Goal: Navigation & Orientation: Go to known website

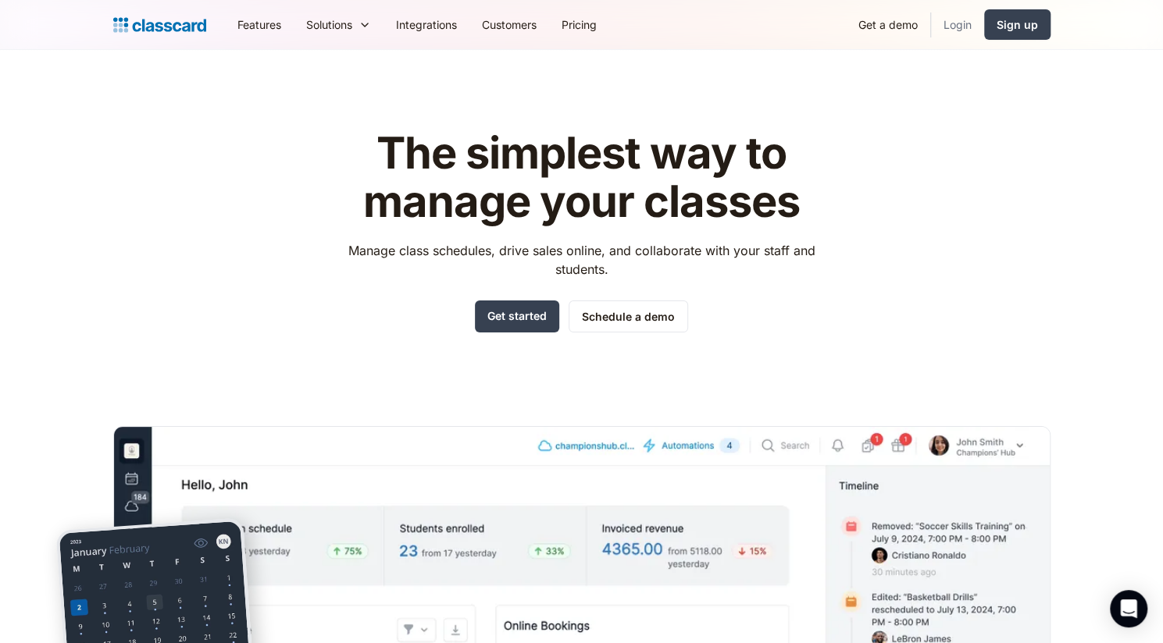
click at [956, 23] on link "Login" at bounding box center [957, 24] width 53 height 35
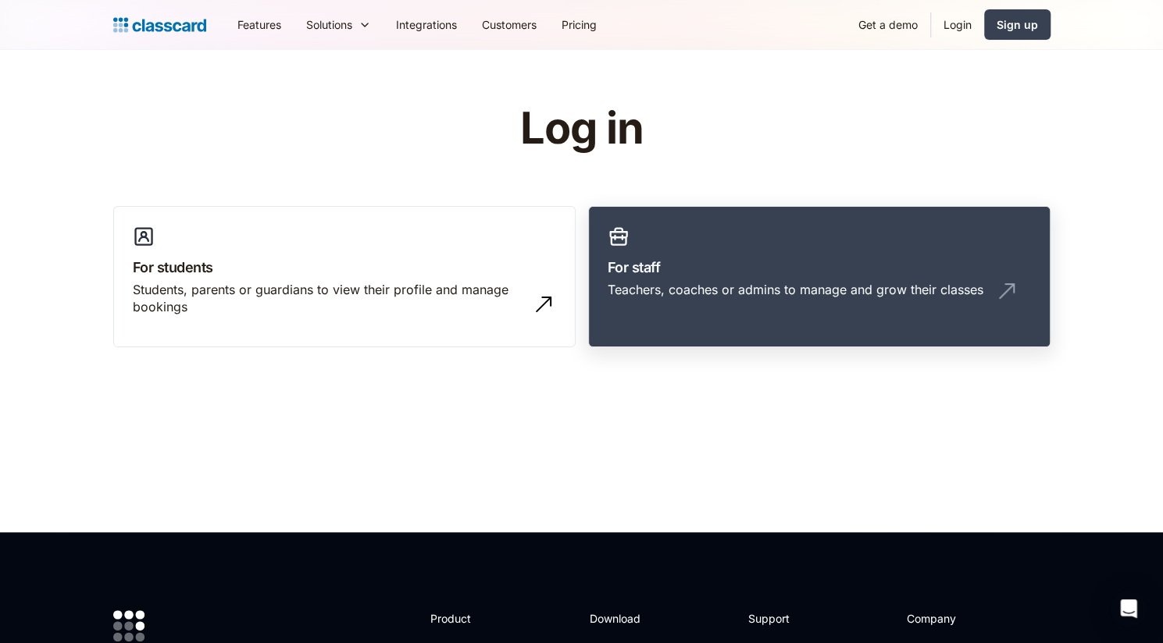
click at [701, 270] on h3 "For staff" at bounding box center [818, 267] width 423 height 21
